Goal: Information Seeking & Learning: Learn about a topic

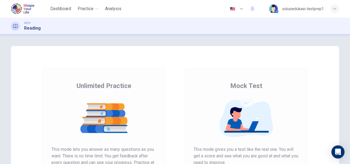
scroll to position [82, 0]
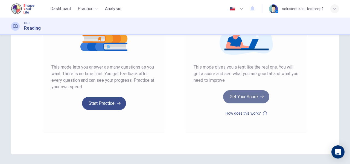
click at [252, 96] on button "Get Your Score" at bounding box center [246, 96] width 46 height 13
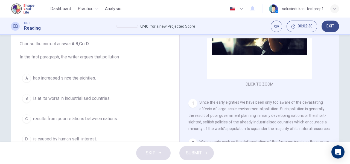
scroll to position [59, 0]
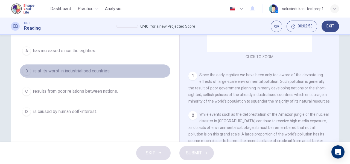
click at [28, 70] on div "B" at bounding box center [26, 71] width 9 height 9
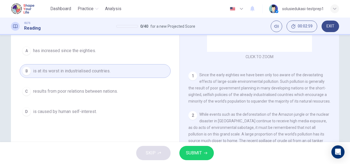
click at [195, 153] on span "SUBMIT" at bounding box center [194, 153] width 16 height 8
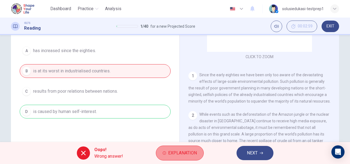
click at [193, 151] on span "Explanation" at bounding box center [182, 153] width 29 height 8
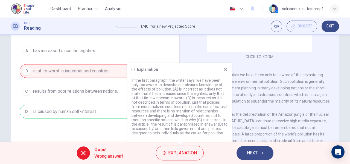
click at [224, 70] on icon at bounding box center [226, 69] width 4 height 4
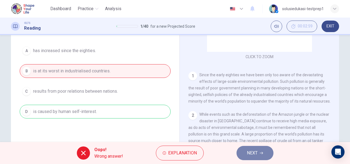
click at [254, 152] on span "NEXT" at bounding box center [252, 153] width 11 height 8
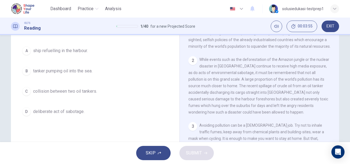
click at [60, 74] on button "B tanker pumping oil into the sea." at bounding box center [95, 71] width 151 height 14
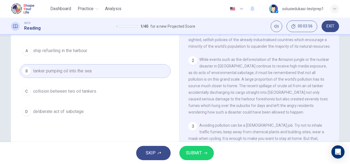
click at [193, 154] on span "SUBMIT" at bounding box center [194, 153] width 16 height 8
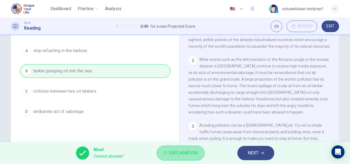
click at [182, 151] on span "Explanation" at bounding box center [183, 153] width 29 height 8
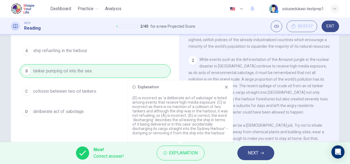
click at [223, 86] on div "Explanation" at bounding box center [180, 87] width 96 height 4
click at [227, 88] on icon at bounding box center [226, 87] width 4 height 4
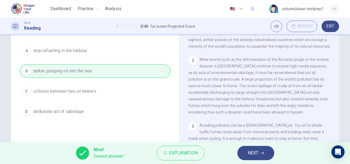
click at [260, 151] on button "NEXT" at bounding box center [256, 153] width 37 height 14
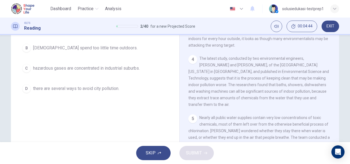
scroll to position [55, 0]
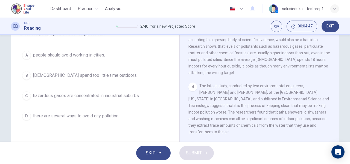
click at [46, 114] on span "there are several ways to avoid city pollution." at bounding box center [76, 115] width 86 height 7
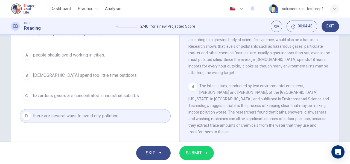
click at [194, 152] on span "SUBMIT" at bounding box center [194, 153] width 16 height 8
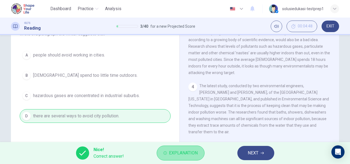
click at [183, 155] on span "Explanation" at bounding box center [183, 153] width 29 height 8
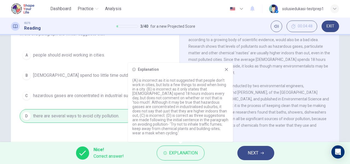
click at [229, 72] on div "Explanation (A) is incorrect as it is not suggested that people don’t work in c…" at bounding box center [180, 102] width 105 height 79
click at [226, 71] on icon at bounding box center [226, 69] width 3 height 3
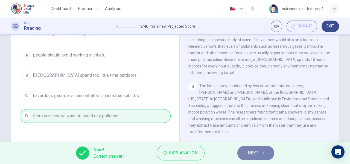
click at [258, 154] on span "NEXT" at bounding box center [253, 153] width 11 height 8
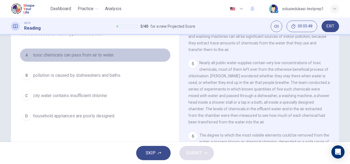
click at [75, 57] on span "toxic chemicals can pass from air to water." at bounding box center [73, 55] width 81 height 7
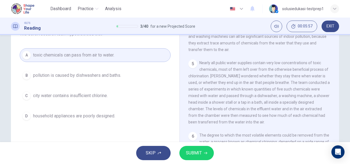
click at [208, 152] on button "SUBMIT" at bounding box center [197, 153] width 34 height 14
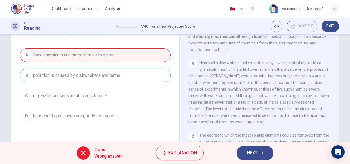
click at [142, 74] on div "A toxic chemicals can pass from air to water. B pollution is caused by dishwash…" at bounding box center [95, 85] width 151 height 74
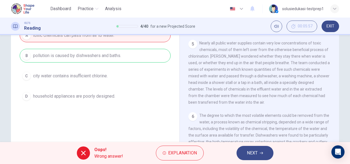
scroll to position [82, 0]
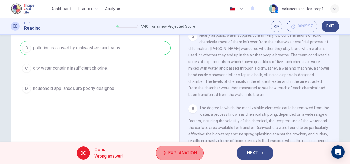
click at [178, 152] on span "Explanation" at bounding box center [182, 153] width 29 height 8
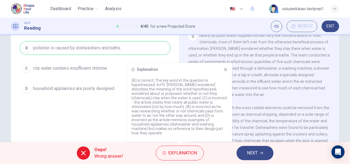
click at [225, 71] on icon at bounding box center [226, 69] width 4 height 4
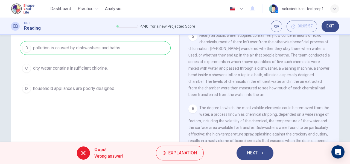
click at [249, 155] on span "NEXT" at bounding box center [252, 153] width 11 height 8
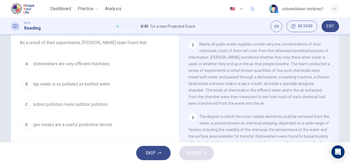
scroll to position [55, 0]
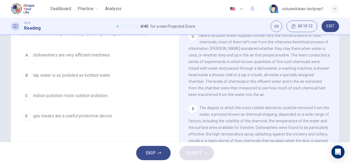
click at [75, 97] on span "indoor pollution rivals outdoor pollution." at bounding box center [70, 95] width 75 height 7
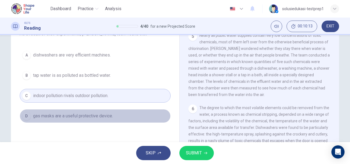
click at [73, 111] on button "D gas masks are a useful protective device." at bounding box center [95, 116] width 151 height 14
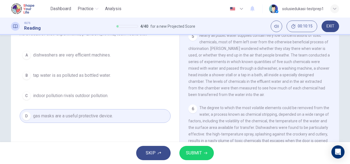
click at [95, 59] on button "A dishwashers are very efficient machines." at bounding box center [95, 55] width 151 height 14
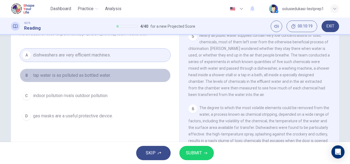
click at [88, 72] on span "tap water is as polluted as bottled water." at bounding box center [72, 75] width 78 height 7
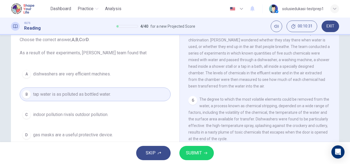
scroll to position [27, 0]
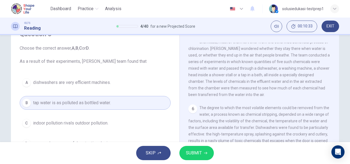
click at [101, 79] on span "dishwashers are very efficient machines." at bounding box center [72, 82] width 78 height 7
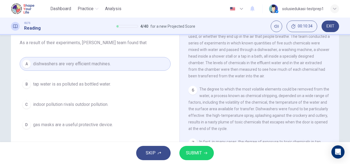
scroll to position [55, 0]
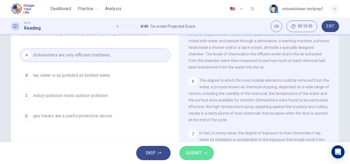
click at [196, 152] on span "SUBMIT" at bounding box center [194, 153] width 16 height 8
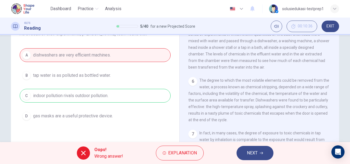
click at [118, 97] on div "A dishwashers are very efficient machines. B tap water is as polluted as bottle…" at bounding box center [95, 85] width 151 height 74
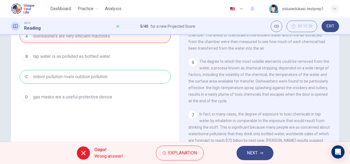
scroll to position [105, 0]
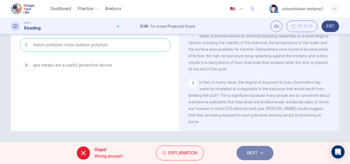
click at [260, 152] on icon "button" at bounding box center [261, 152] width 3 height 3
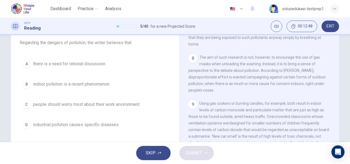
scroll to position [55, 0]
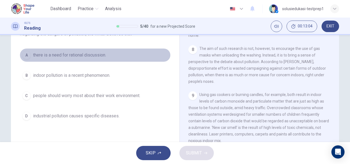
click at [89, 53] on span "there is a need for rational discussion." at bounding box center [69, 55] width 73 height 7
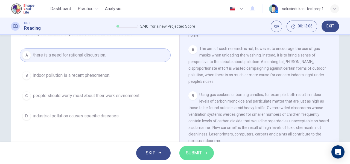
click at [204, 149] on button "SUBMIT" at bounding box center [197, 153] width 34 height 14
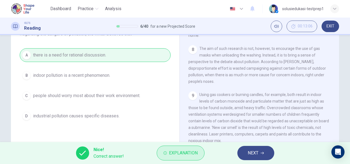
click at [183, 154] on span "Explanation" at bounding box center [183, 153] width 29 height 8
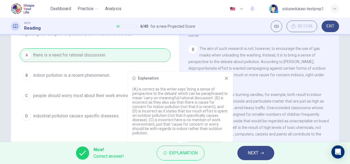
click at [255, 153] on span "NEXT" at bounding box center [253, 153] width 11 height 8
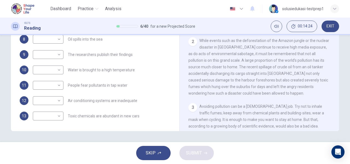
scroll to position [89, 0]
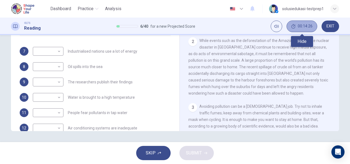
click at [311, 25] on span "00:14:26" at bounding box center [305, 26] width 15 height 4
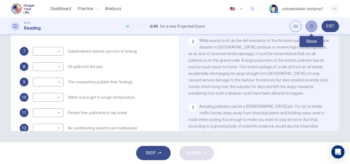
click at [312, 25] on icon "Show" at bounding box center [312, 26] width 4 height 4
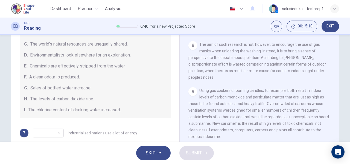
scroll to position [61, 0]
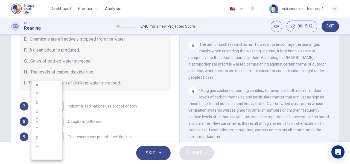
click at [51, 105] on body "This site uses cookies, as explained in our Privacy Policy . If you agree to th…" at bounding box center [175, 82] width 350 height 164
click at [119, 93] on div at bounding box center [175, 82] width 350 height 164
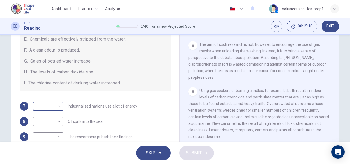
click at [44, 106] on body "This site uses cookies, as explained in our Privacy Policy . If you agree to th…" at bounding box center [175, 82] width 350 height 164
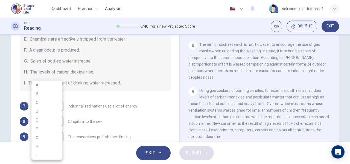
click at [115, 94] on div at bounding box center [175, 82] width 350 height 164
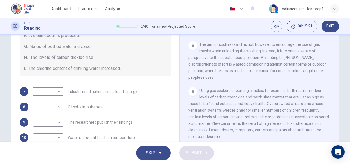
scroll to position [82, 0]
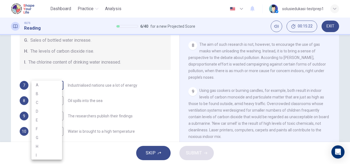
click at [53, 87] on body "This site uses cookies, as explained in our Privacy Policy . If you agree to th…" at bounding box center [175, 82] width 350 height 164
click at [48, 102] on li "C" at bounding box center [46, 102] width 31 height 9
type input "C"
click at [47, 98] on body "This site uses cookies, as explained in our Privacy Policy . If you agree to th…" at bounding box center [175, 82] width 350 height 164
click at [125, 96] on div at bounding box center [175, 82] width 350 height 164
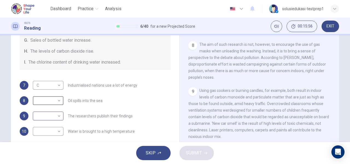
click at [58, 116] on body "This site uses cookies, as explained in our Privacy Policy . If you agree to th…" at bounding box center [175, 82] width 350 height 164
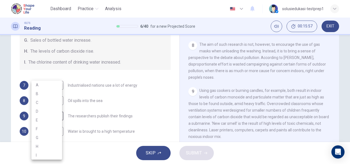
click at [89, 110] on div at bounding box center [175, 82] width 350 height 164
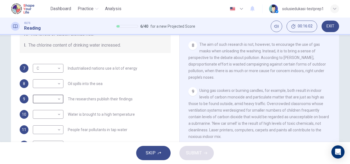
scroll to position [109, 0]
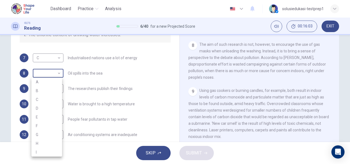
click at [58, 74] on body "This site uses cookies, as explained in our Privacy Policy . If you agree to th…" at bounding box center [175, 82] width 350 height 164
click at [86, 80] on div at bounding box center [175, 82] width 350 height 164
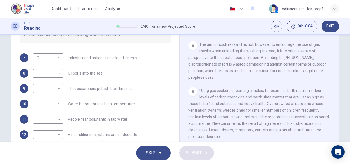
click at [51, 84] on body "This site uses cookies, as explained in our Privacy Policy . If you agree to th…" at bounding box center [175, 82] width 350 height 164
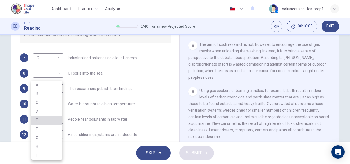
click at [38, 119] on li "E" at bounding box center [46, 119] width 31 height 9
type input "E"
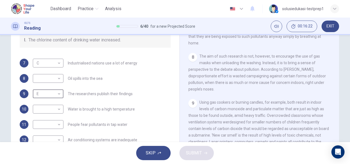
scroll to position [78, 0]
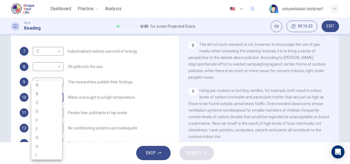
click at [57, 99] on body "This site uses cookies, as explained in our Privacy Policy . If you agree to th…" at bounding box center [175, 82] width 350 height 164
click at [51, 95] on li "B" at bounding box center [46, 93] width 31 height 9
type input "B"
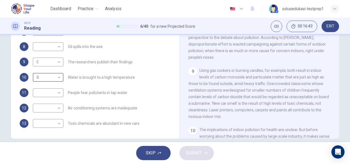
scroll to position [105, 0]
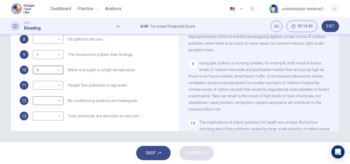
click at [53, 101] on body "This site uses cookies, as explained in our Privacy Policy . If you agree to th…" at bounding box center [175, 82] width 350 height 164
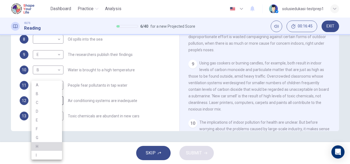
click at [46, 143] on li "H" at bounding box center [46, 146] width 31 height 9
type input "H"
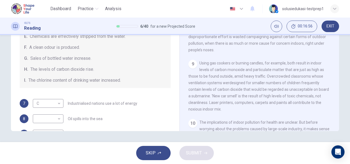
scroll to position [82, 0]
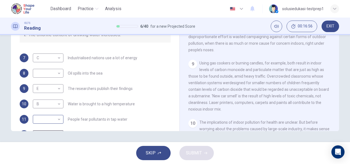
click at [51, 120] on body "This site uses cookies, as explained in our Privacy Policy . If you agree to th…" at bounding box center [175, 82] width 350 height 164
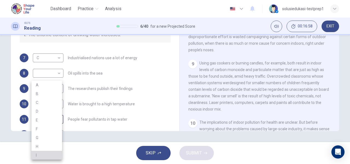
drag, startPoint x: 49, startPoint y: 153, endPoint x: 49, endPoint y: 149, distance: 3.8
click at [49, 153] on li "I" at bounding box center [46, 155] width 31 height 9
type input "I"
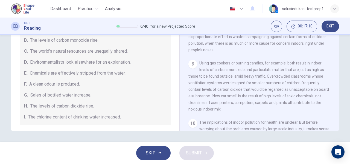
scroll to position [0, 0]
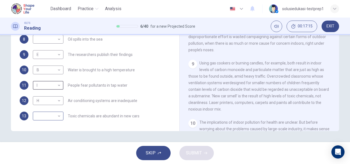
click at [59, 115] on body "This site uses cookies, as explained in our Privacy Policy . If you agree to th…" at bounding box center [175, 82] width 350 height 164
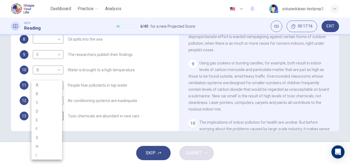
click at [49, 82] on li "A" at bounding box center [46, 84] width 31 height 9
type input "A"
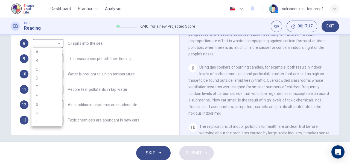
click at [52, 41] on body "This site uses cookies, as explained in our Privacy Policy . If you agree to th…" at bounding box center [175, 82] width 350 height 164
click at [54, 75] on li "D" at bounding box center [46, 78] width 31 height 9
type input "D"
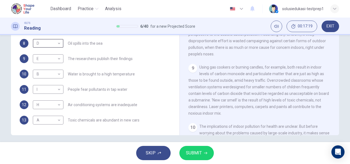
click at [195, 152] on span "SUBMIT" at bounding box center [194, 153] width 16 height 8
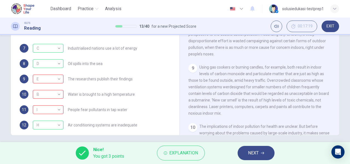
scroll to position [89, 0]
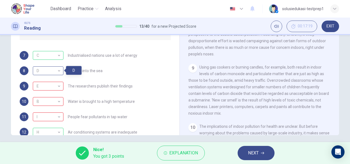
click at [57, 70] on div "D" at bounding box center [47, 71] width 29 height 16
click at [113, 72] on div "8 D D ​ Oil spills into the sea" at bounding box center [95, 70] width 151 height 9
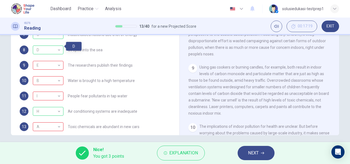
scroll to position [116, 0]
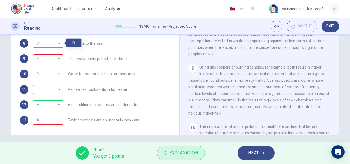
click at [196, 150] on span "Explanation" at bounding box center [183, 153] width 29 height 8
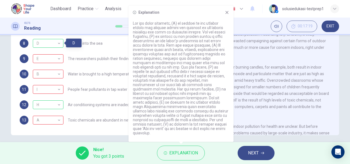
drag, startPoint x: 227, startPoint y: 17, endPoint x: 236, endPoint y: 39, distance: 23.8
click at [227, 14] on icon at bounding box center [227, 12] width 3 height 3
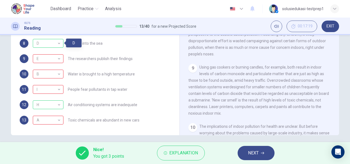
click at [259, 154] on span "NEXT" at bounding box center [253, 153] width 11 height 8
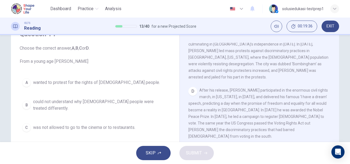
scroll to position [55, 0]
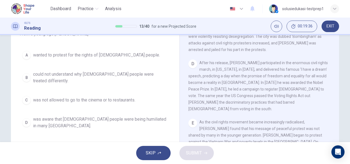
click at [77, 73] on span "could not understand why [DEMOGRAPHIC_DATA] people were treated differently." at bounding box center [100, 77] width 135 height 13
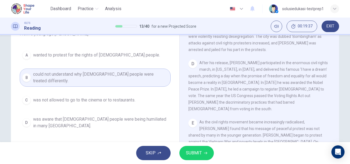
click at [208, 152] on button "SUBMIT" at bounding box center [197, 153] width 34 height 14
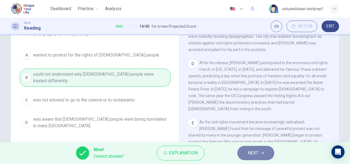
click at [267, 155] on button "NEXT" at bounding box center [256, 153] width 37 height 14
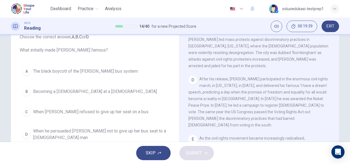
scroll to position [0, 0]
